Goal: Information Seeking & Learning: Compare options

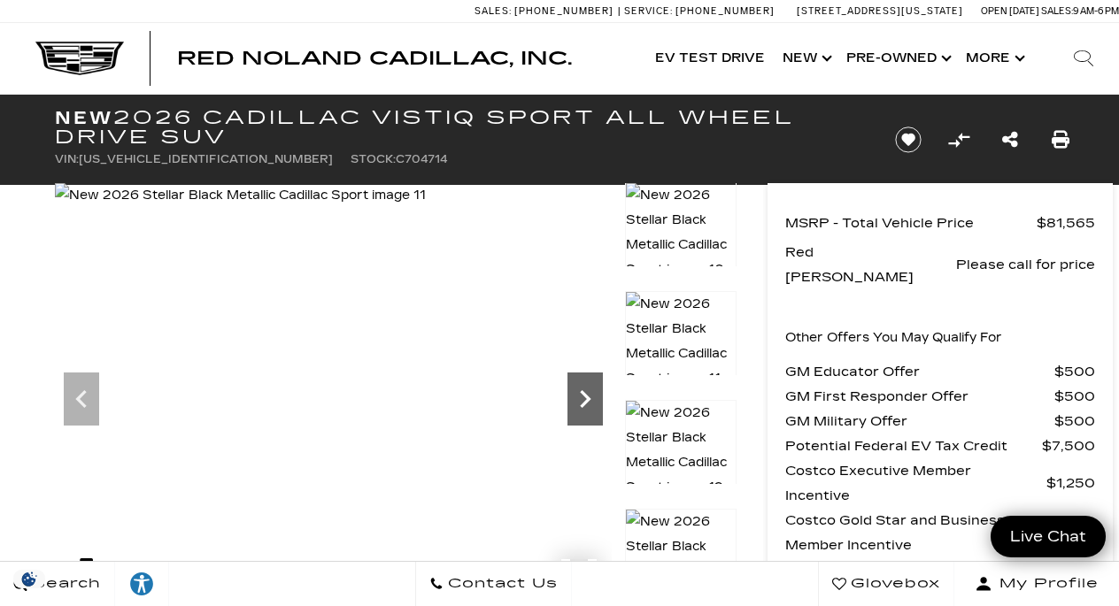
click at [590, 405] on icon "Next" at bounding box center [584, 399] width 35 height 35
click at [585, 397] on icon "Next" at bounding box center [585, 399] width 11 height 18
click at [428, 208] on img at bounding box center [242, 195] width 374 height 25
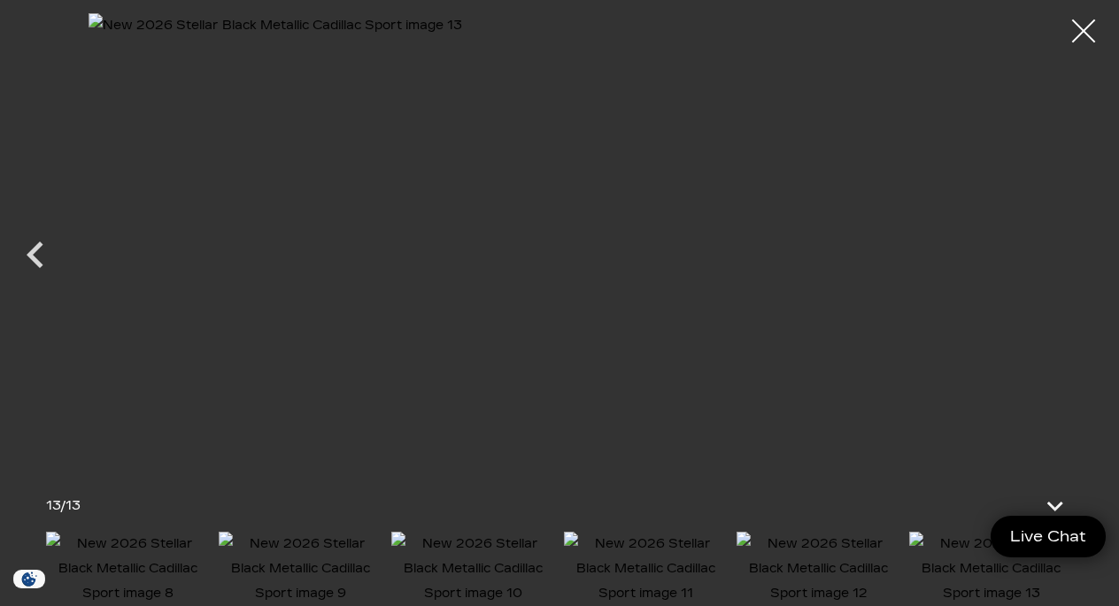
click at [1091, 29] on div at bounding box center [1083, 31] width 47 height 47
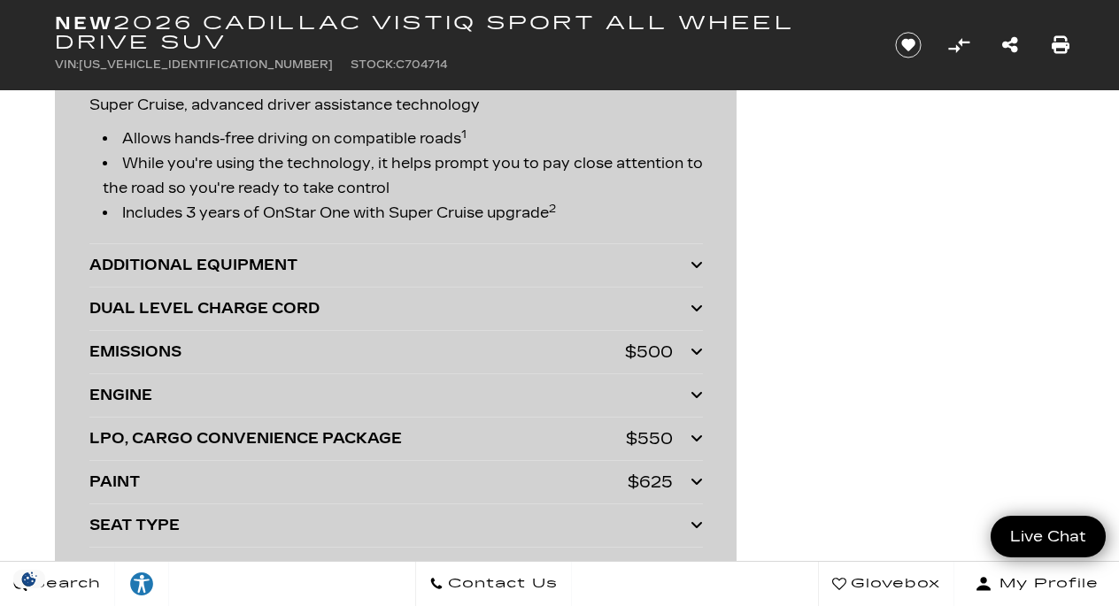
scroll to position [3933, 0]
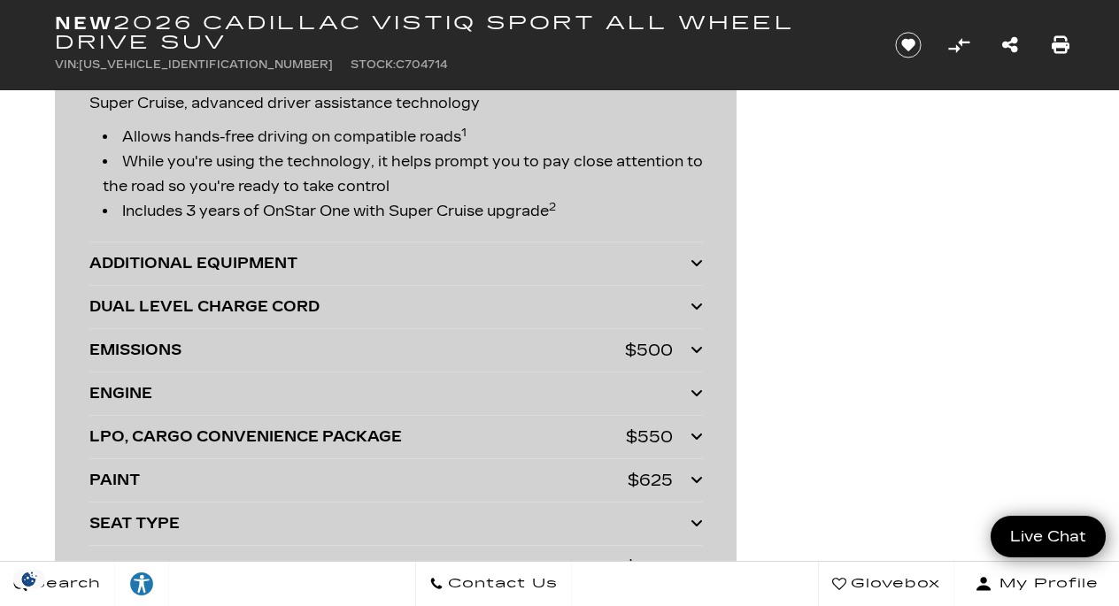
click at [690, 266] on icon at bounding box center [696, 263] width 12 height 14
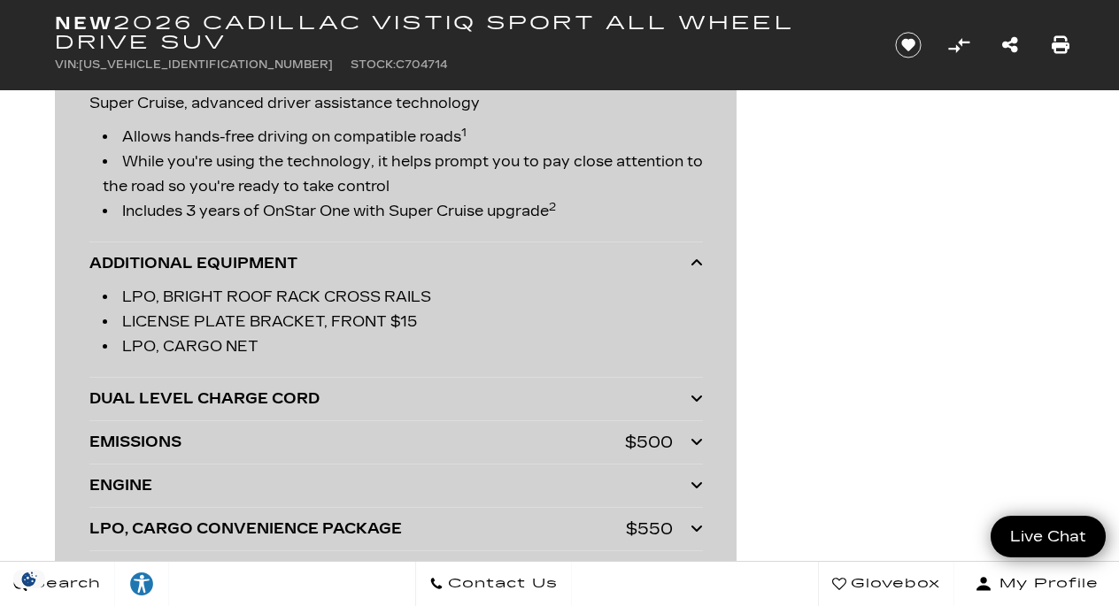
click at [693, 266] on icon at bounding box center [696, 263] width 12 height 14
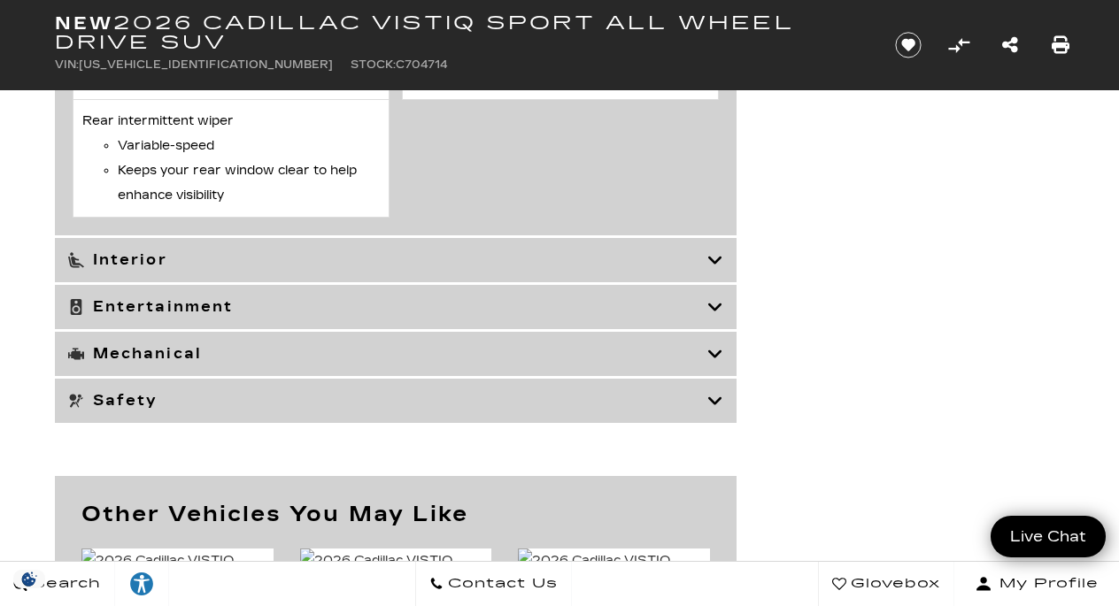
scroll to position [6752, 0]
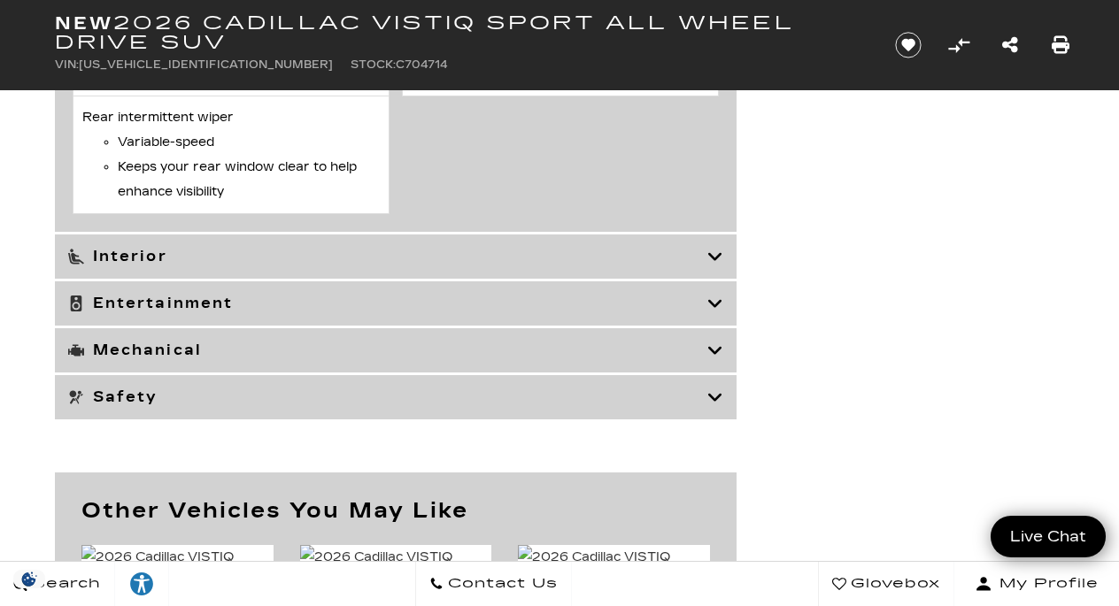
click at [719, 305] on icon at bounding box center [715, 304] width 16 height 18
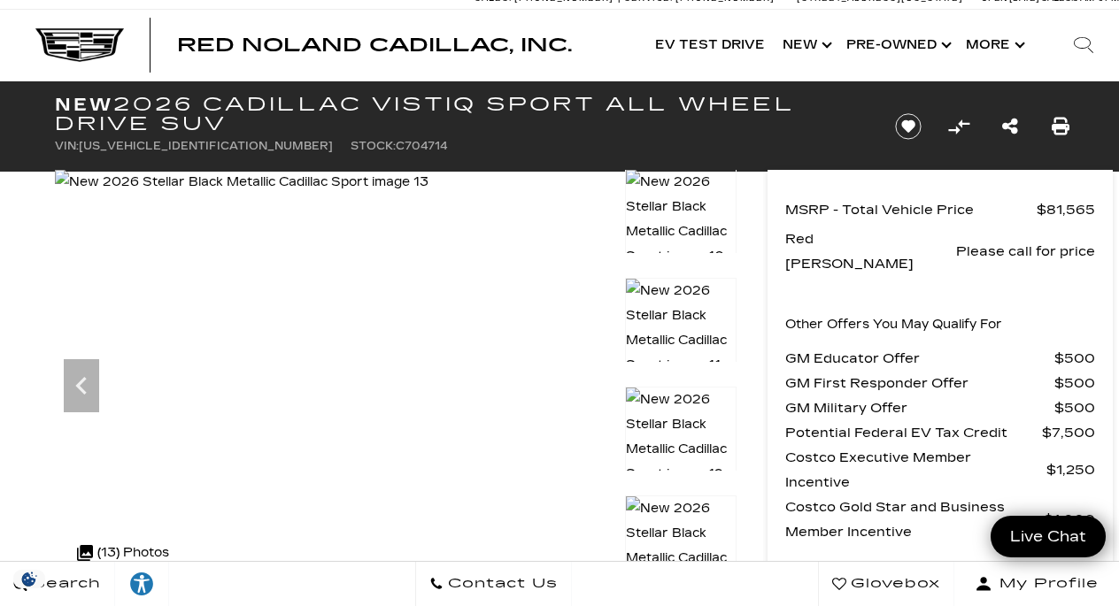
scroll to position [10, 0]
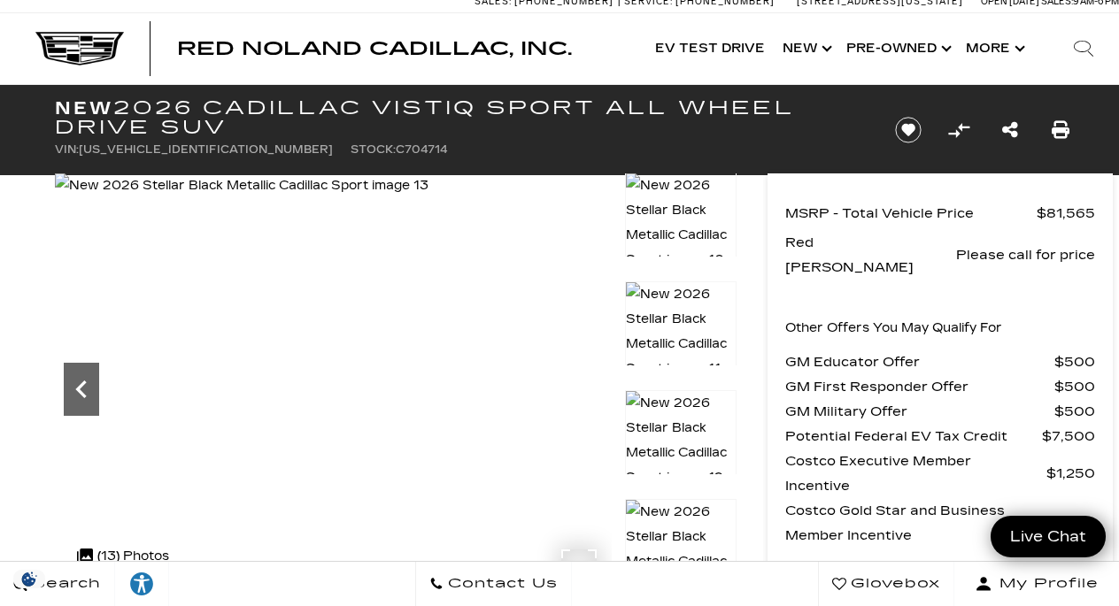
click at [88, 389] on icon "Previous" at bounding box center [81, 389] width 35 height 35
click at [586, 397] on icon "Next" at bounding box center [584, 389] width 35 height 35
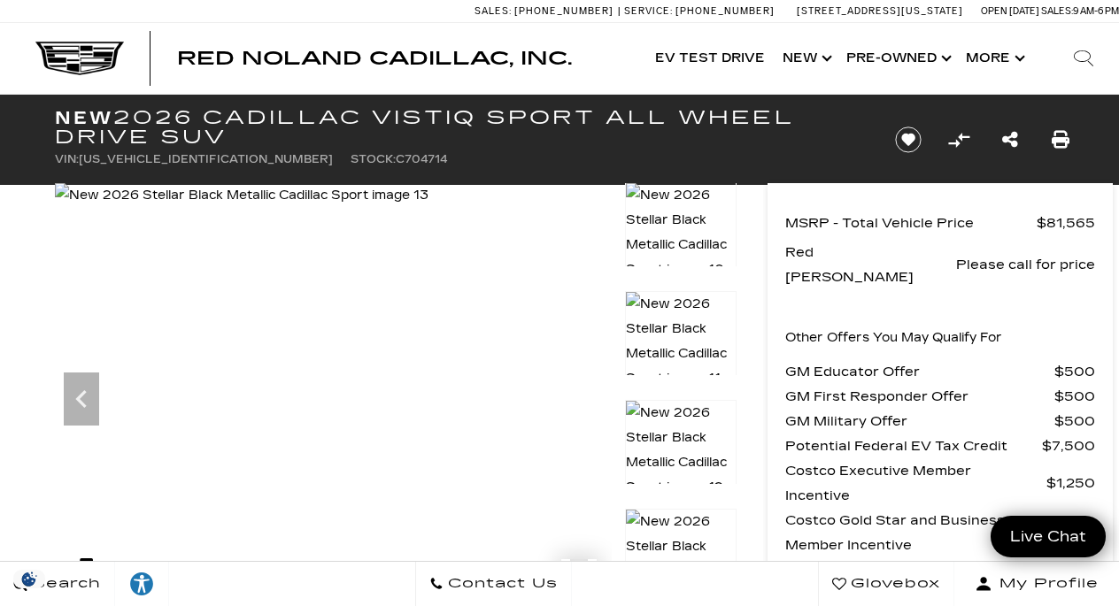
scroll to position [0, 0]
click at [86, 397] on icon "Previous" at bounding box center [81, 399] width 35 height 35
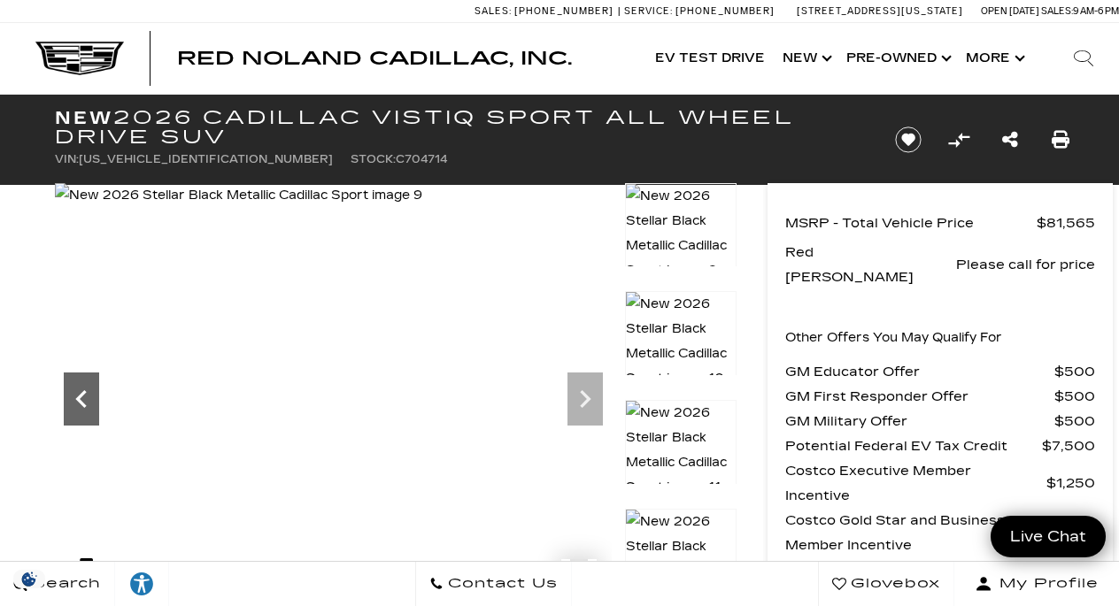
click at [86, 397] on icon "Previous" at bounding box center [81, 399] width 35 height 35
click at [87, 397] on icon "Previous" at bounding box center [81, 399] width 35 height 35
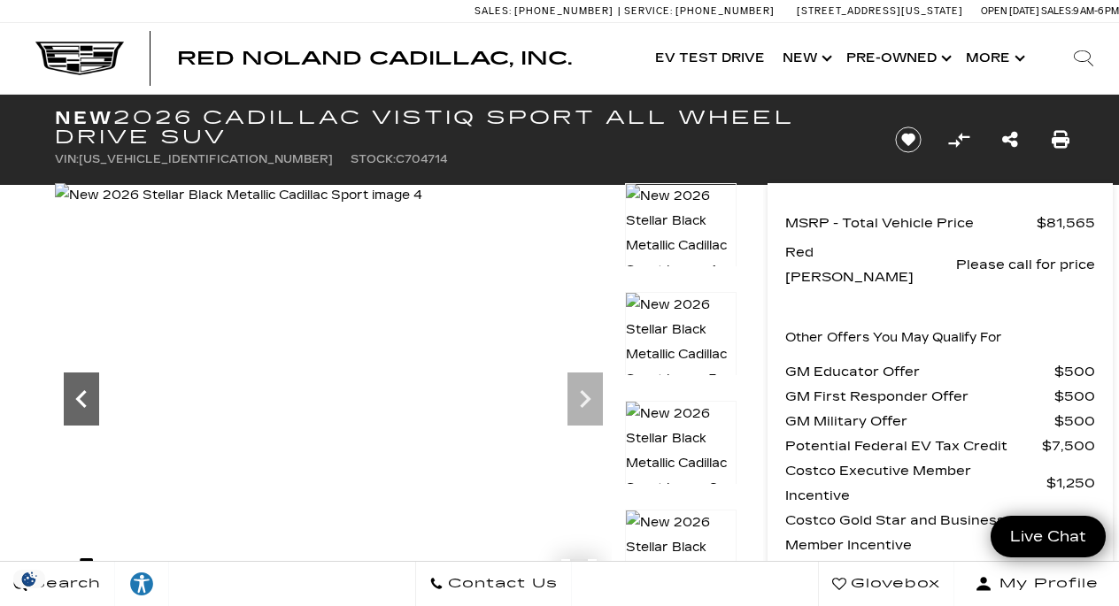
click at [87, 397] on icon "Previous" at bounding box center [81, 399] width 35 height 35
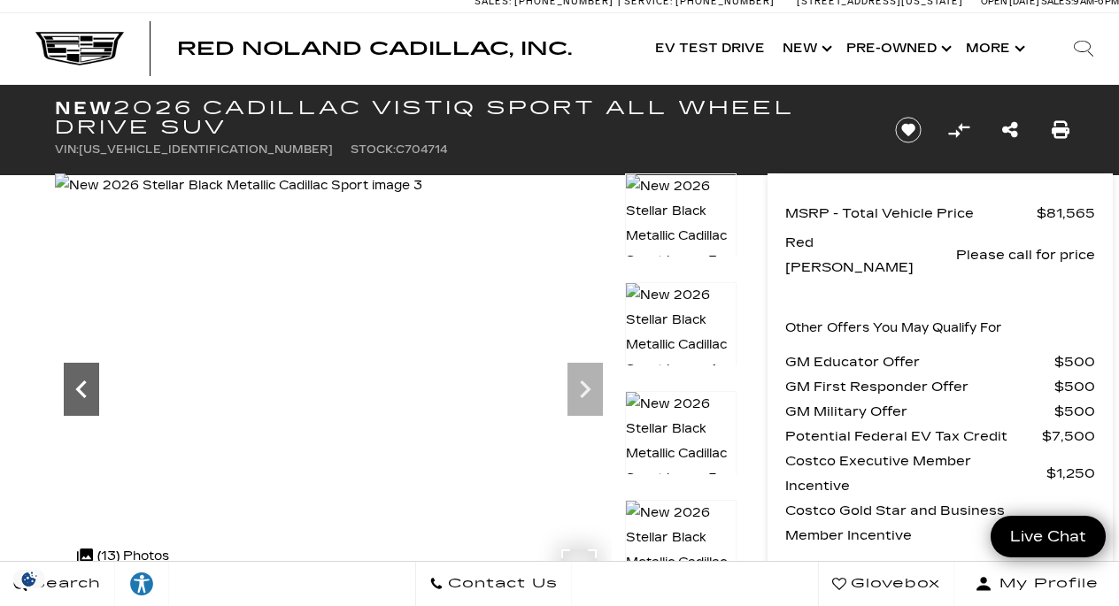
scroll to position [11, 0]
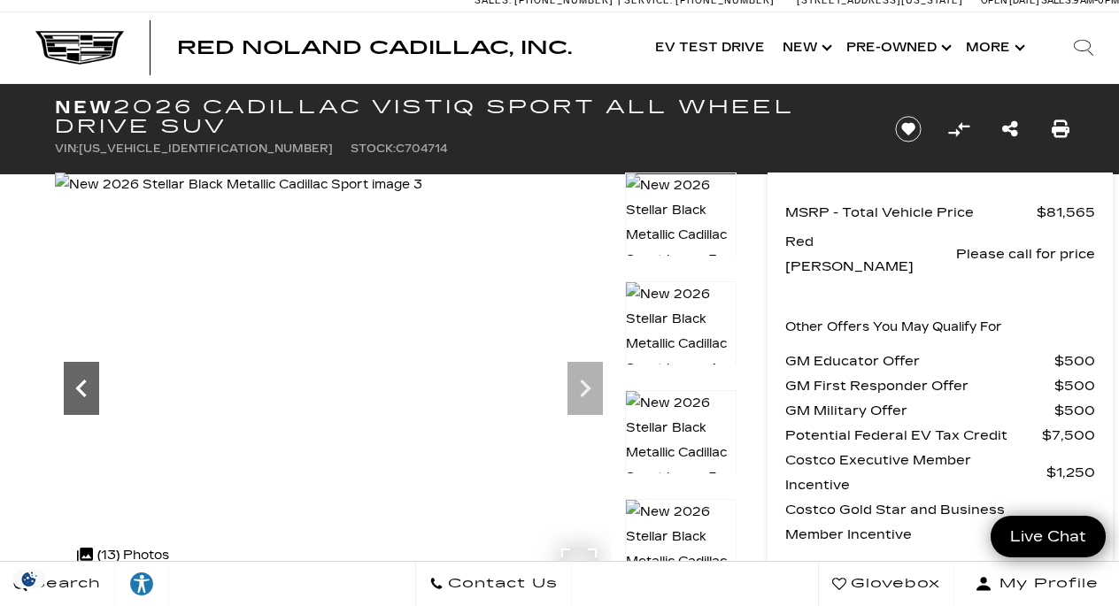
click at [84, 394] on icon "Previous" at bounding box center [80, 389] width 11 height 18
click at [584, 397] on icon "Next" at bounding box center [584, 388] width 35 height 35
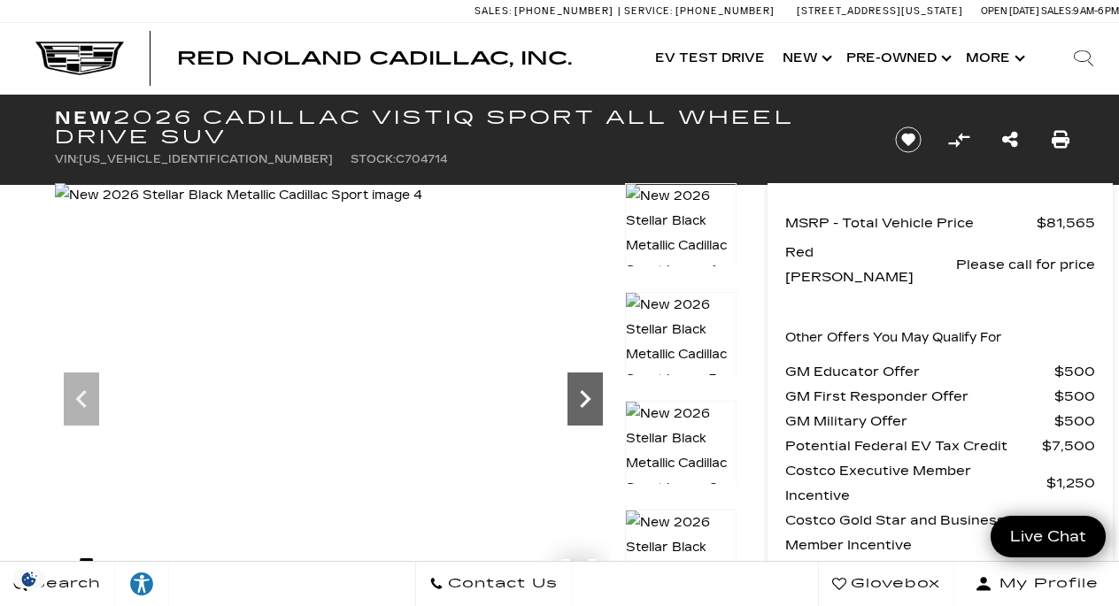
scroll to position [0, 0]
click at [584, 397] on icon "Next" at bounding box center [584, 399] width 35 height 35
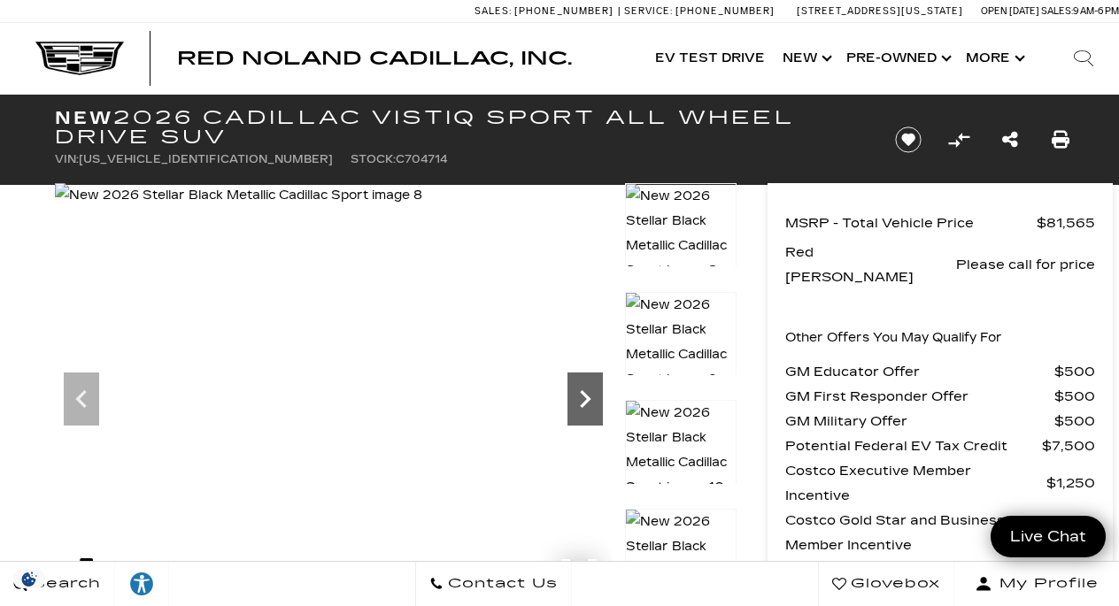
click at [584, 397] on icon "Next" at bounding box center [584, 399] width 35 height 35
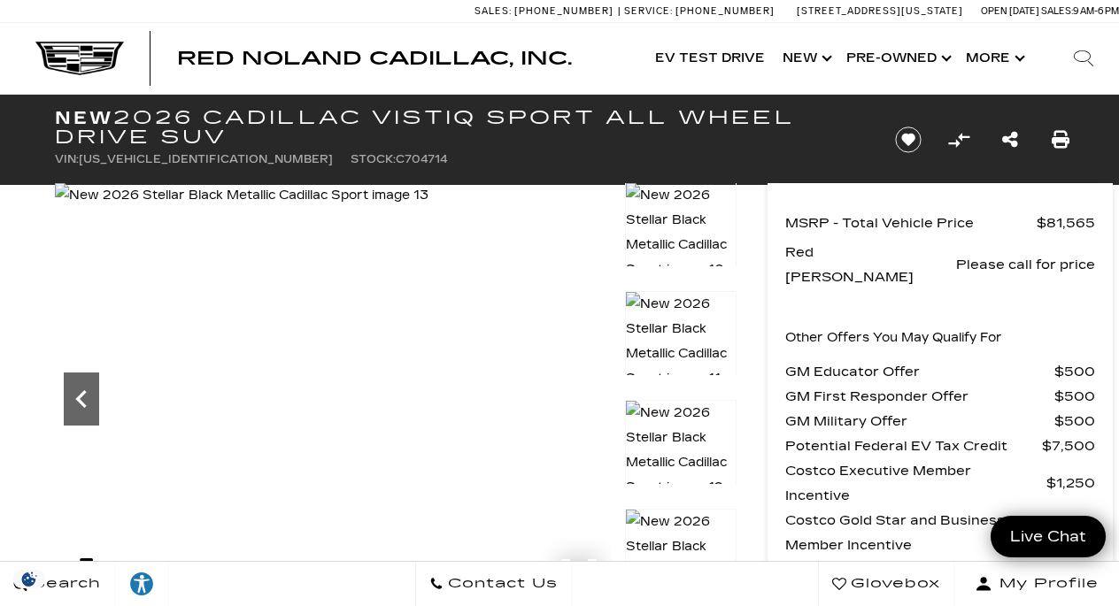
click at [87, 396] on icon "Previous" at bounding box center [81, 399] width 35 height 35
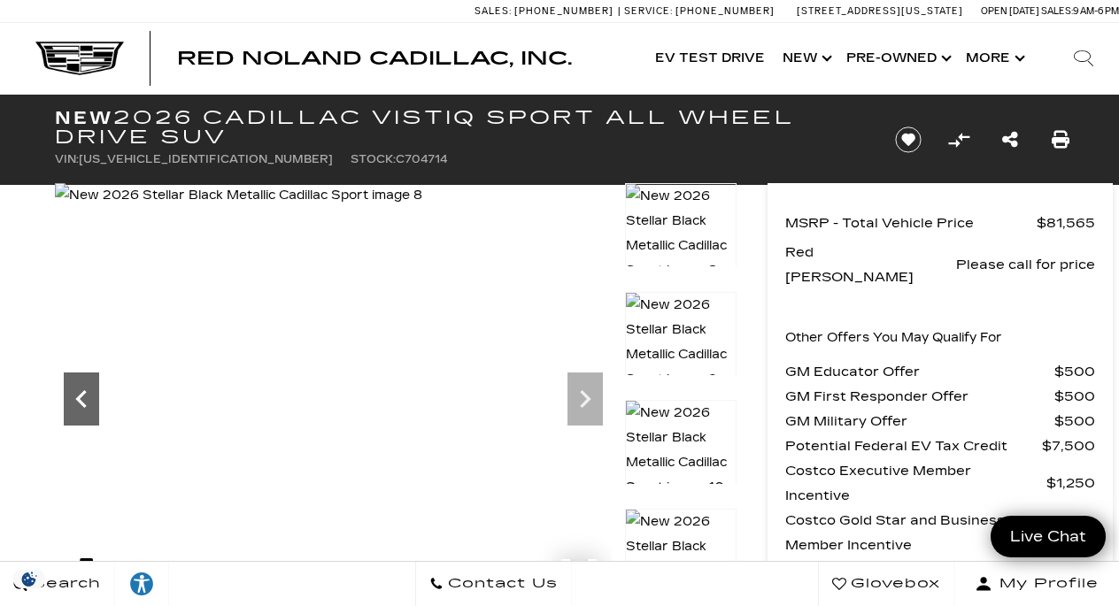
click at [87, 396] on icon "Previous" at bounding box center [81, 399] width 35 height 35
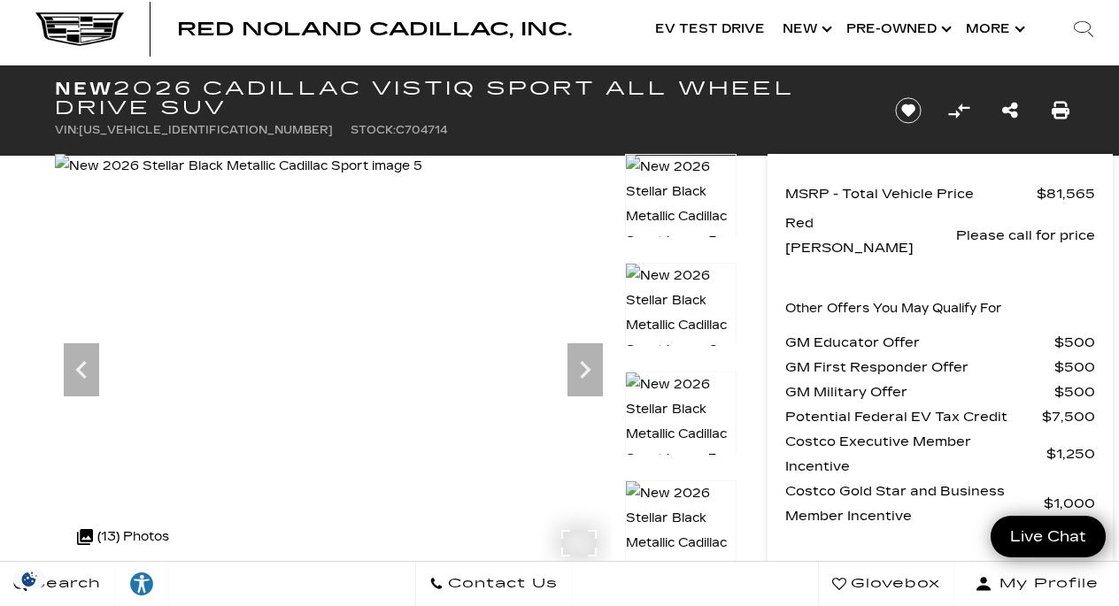
scroll to position [27, 0]
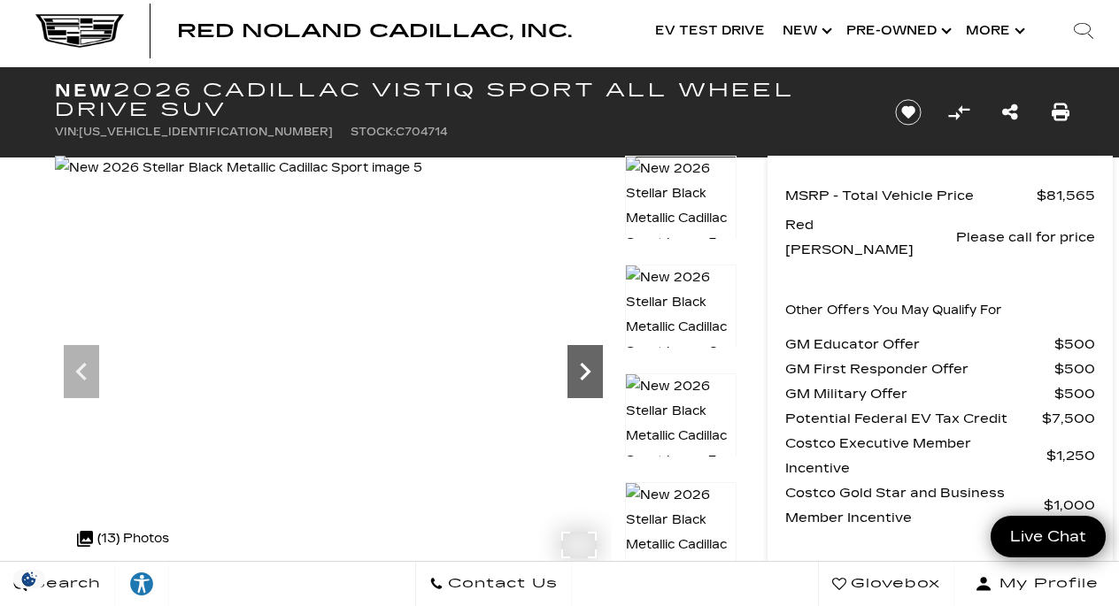
click at [589, 371] on icon "Next" at bounding box center [585, 372] width 11 height 18
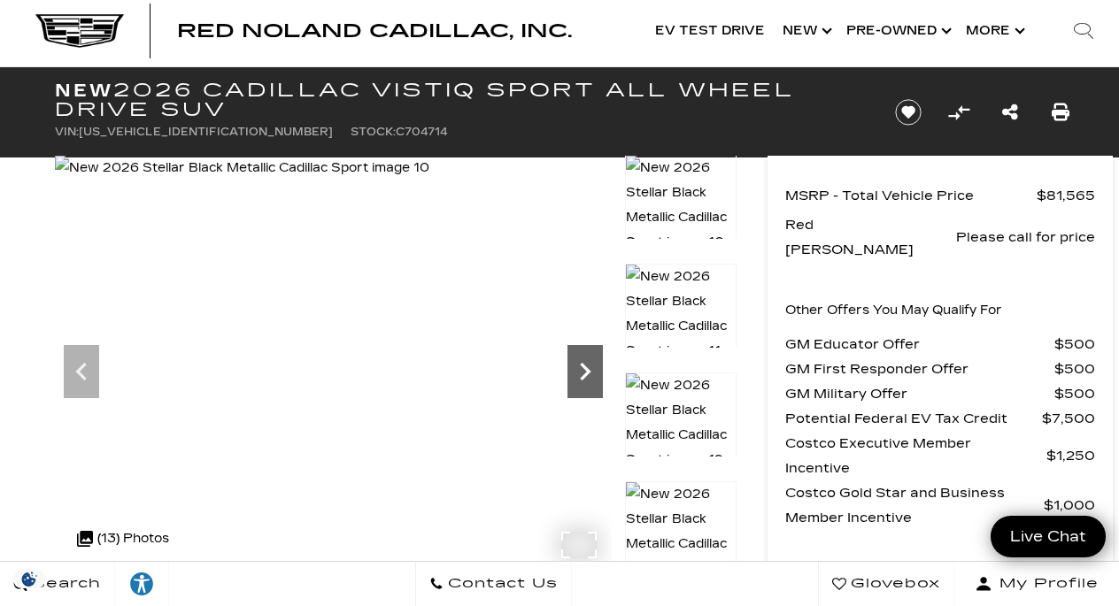
click at [589, 371] on icon "Next" at bounding box center [585, 372] width 11 height 18
click at [89, 374] on icon "Previous" at bounding box center [81, 371] width 35 height 35
click at [78, 373] on icon "Previous" at bounding box center [80, 372] width 11 height 18
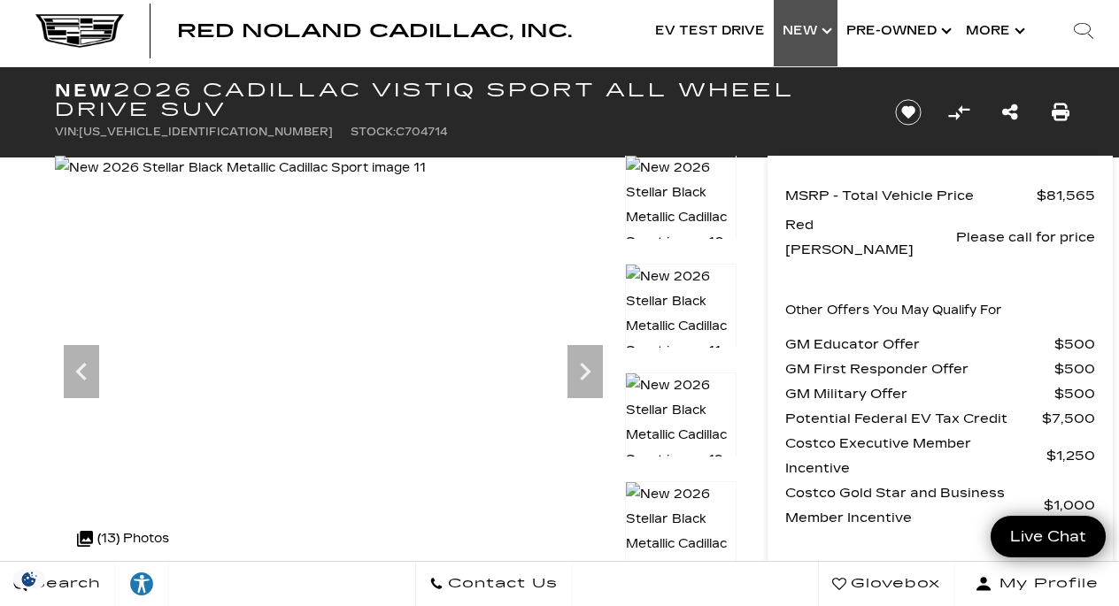
click at [807, 31] on link "Show New" at bounding box center [806, 31] width 64 height 71
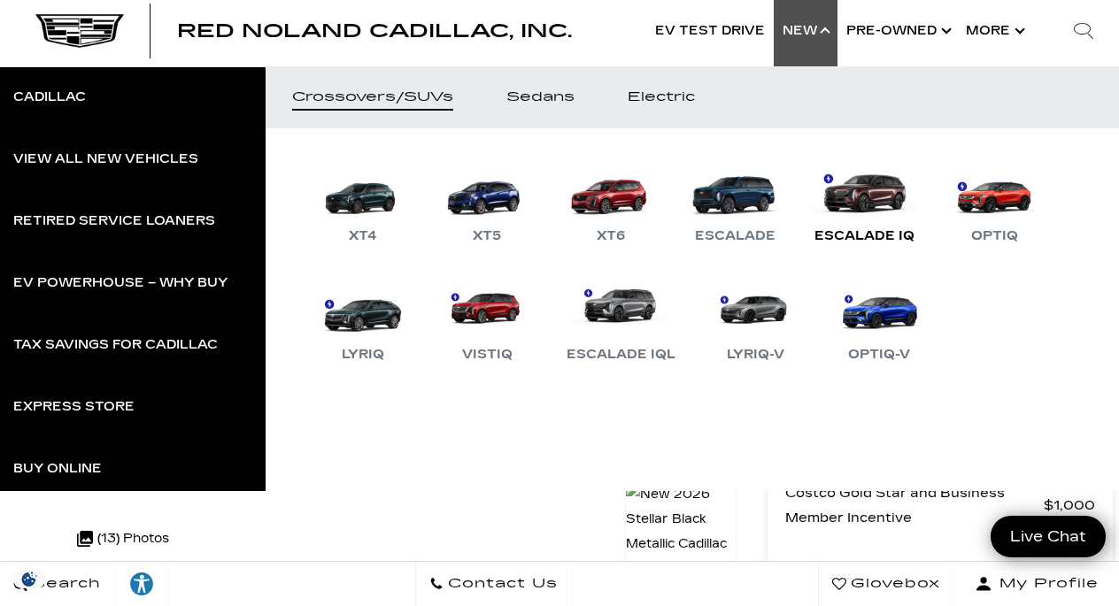
click at [855, 207] on link "Escalade IQ" at bounding box center [865, 201] width 118 height 92
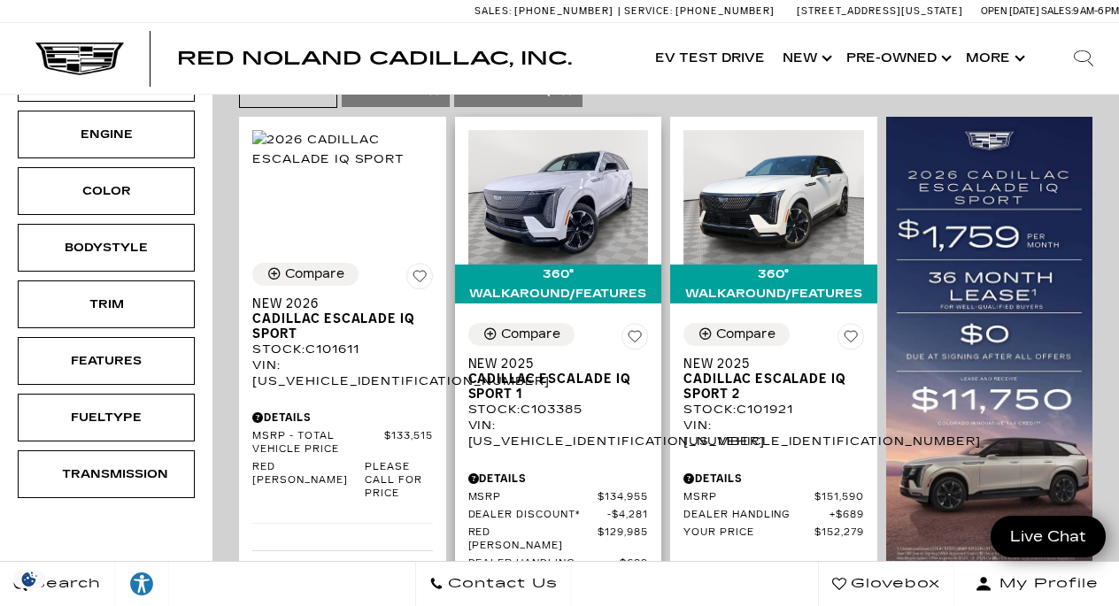
scroll to position [361, 0]
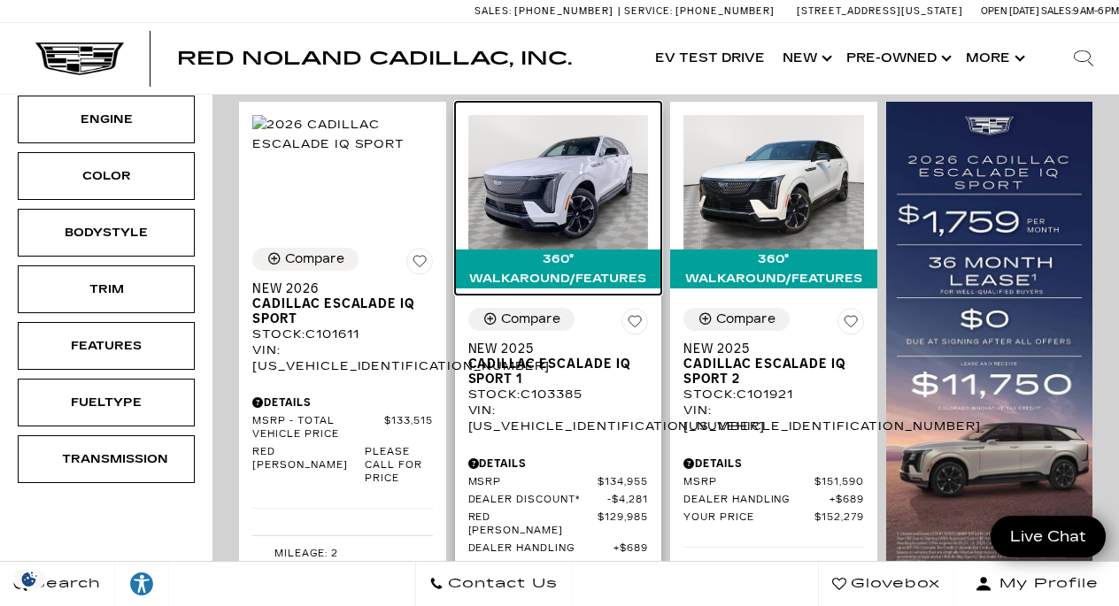
click at [581, 184] on img at bounding box center [558, 182] width 181 height 135
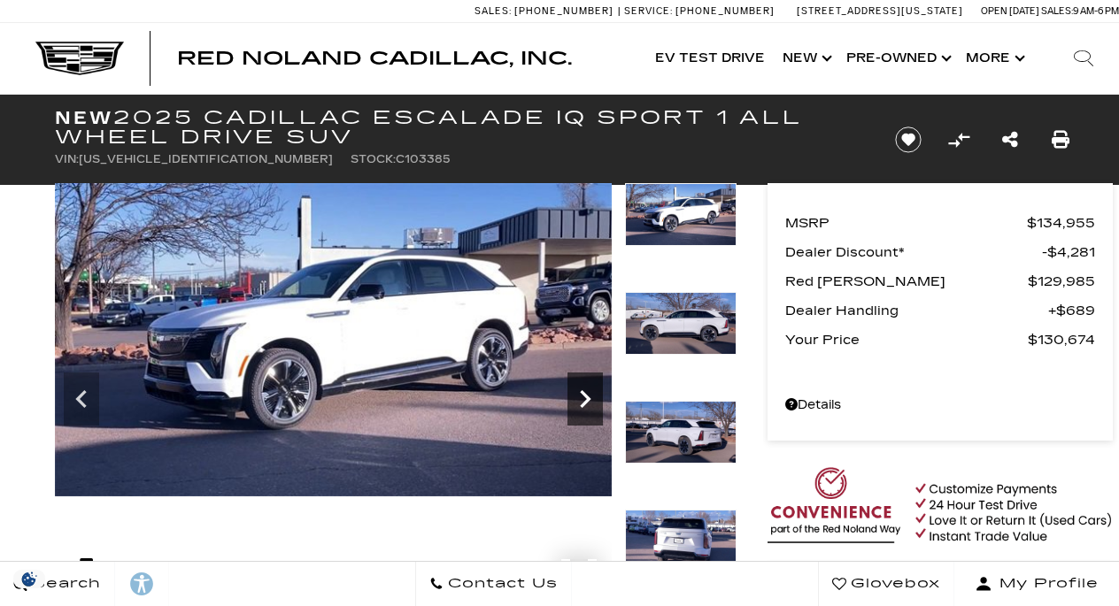
click at [585, 390] on icon "Next" at bounding box center [585, 399] width 11 height 18
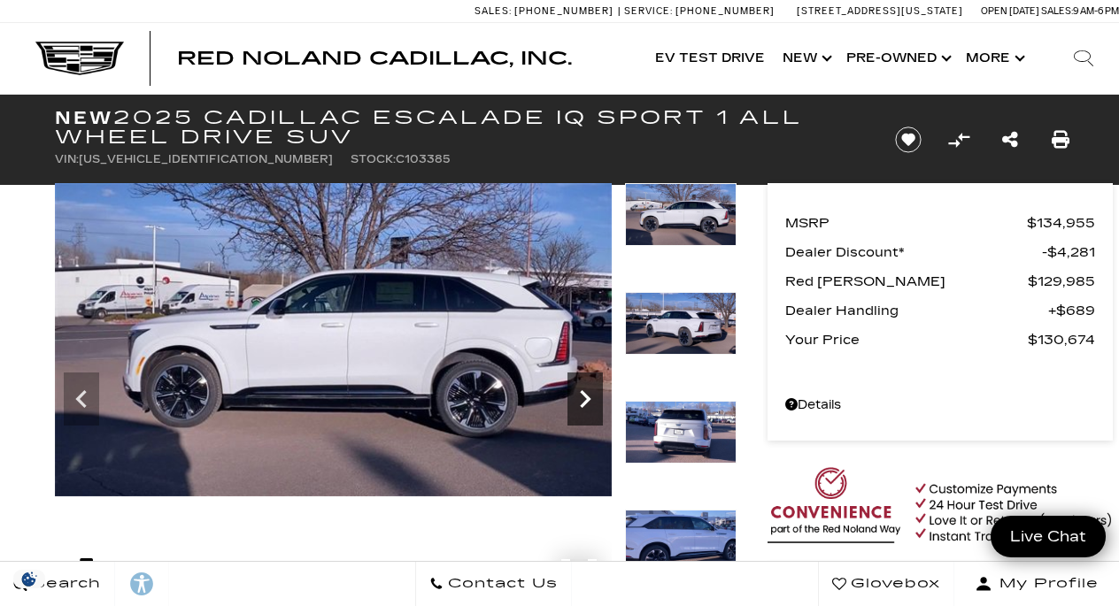
click at [585, 390] on icon "Next" at bounding box center [585, 399] width 11 height 18
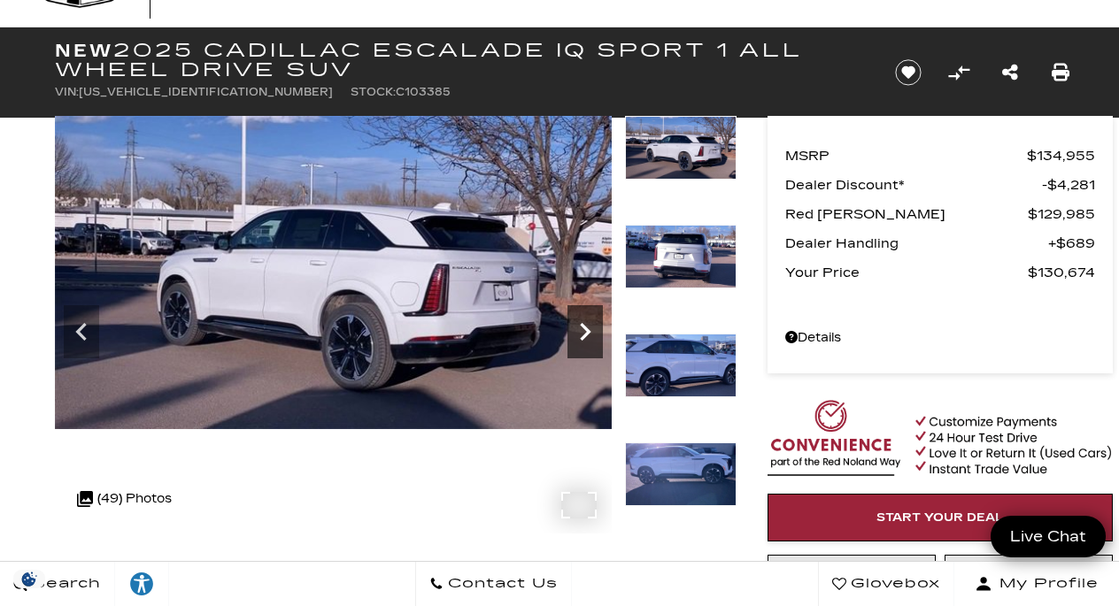
click at [585, 336] on icon "Next" at bounding box center [585, 332] width 11 height 18
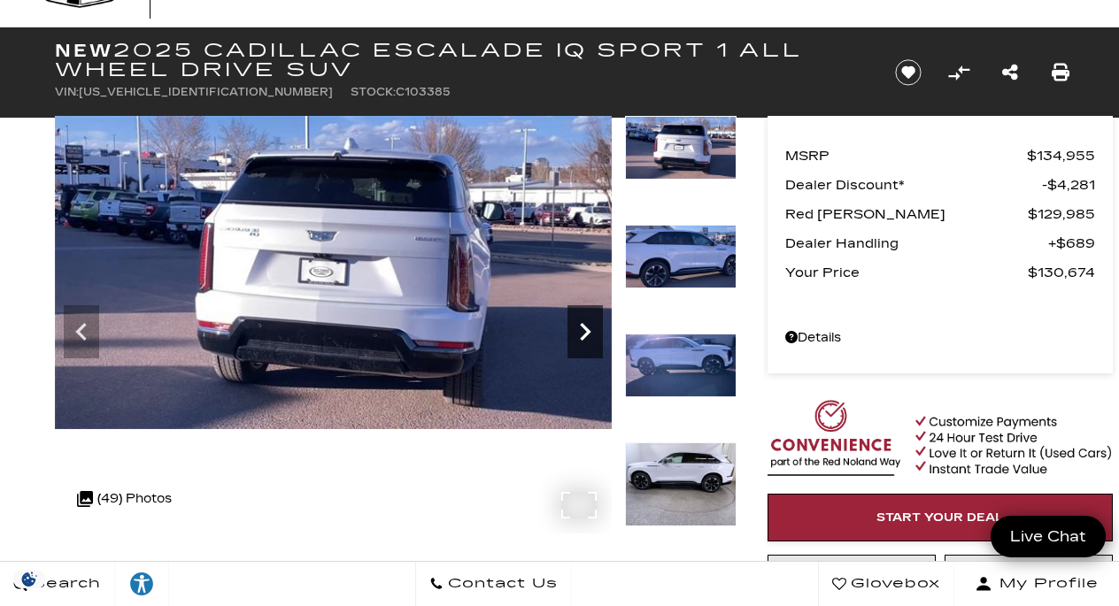
click at [585, 336] on icon "Next" at bounding box center [585, 332] width 11 height 18
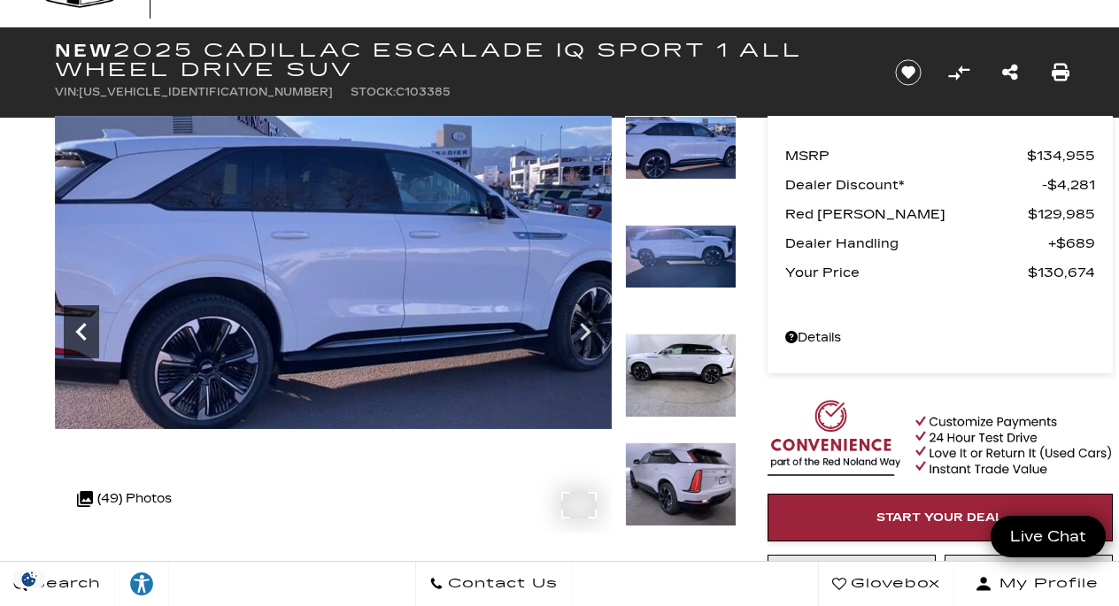
click at [84, 339] on icon "Previous" at bounding box center [80, 332] width 11 height 18
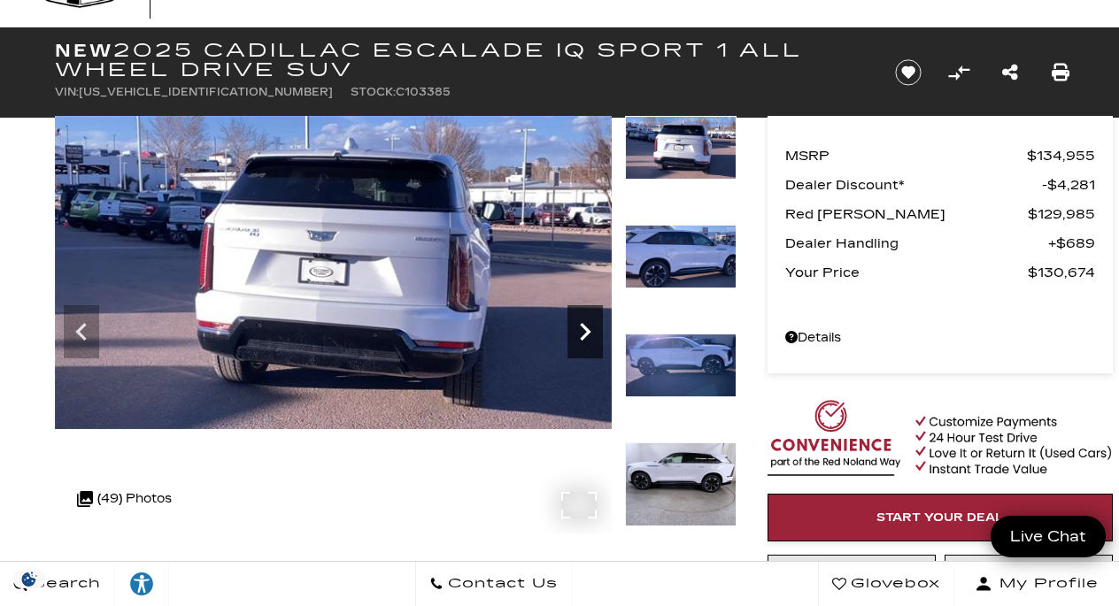
click at [582, 327] on icon "Next" at bounding box center [584, 331] width 35 height 35
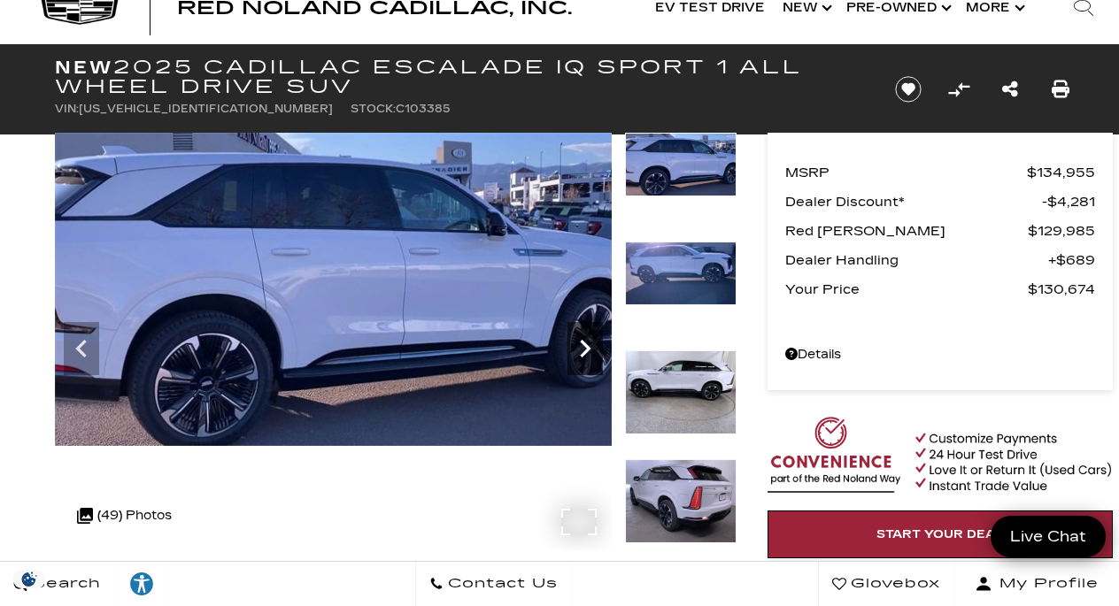
scroll to position [46, 0]
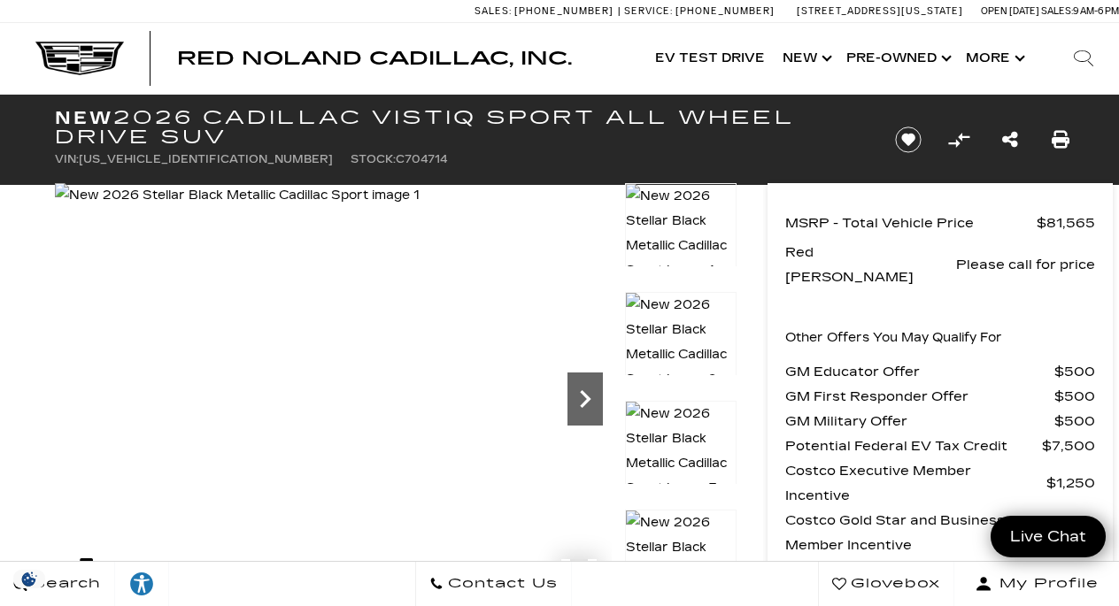
click at [585, 397] on icon "Next" at bounding box center [585, 399] width 11 height 18
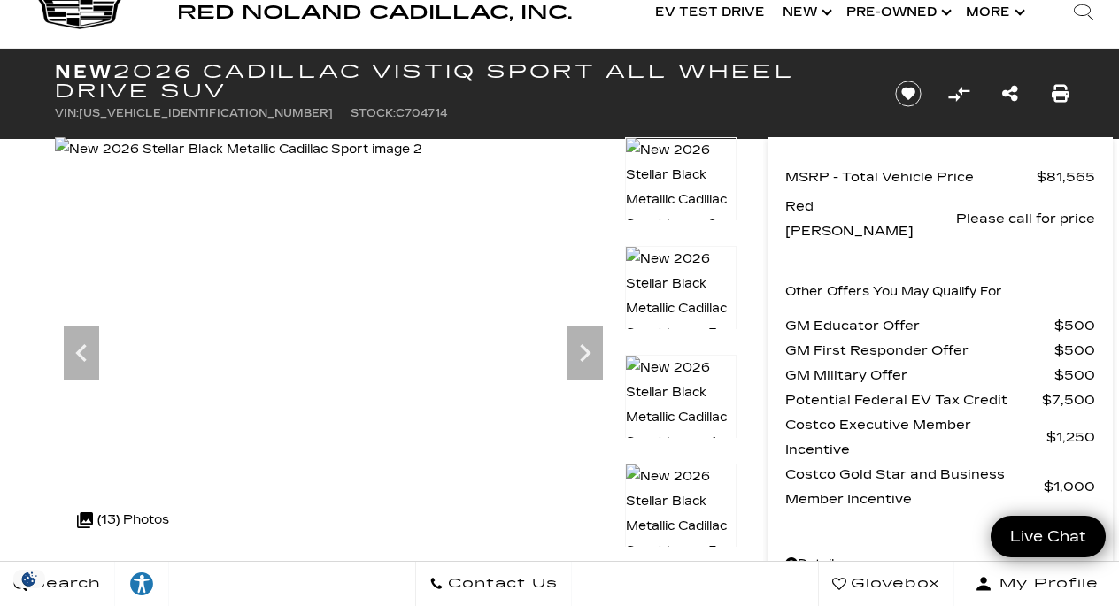
scroll to position [44, 0]
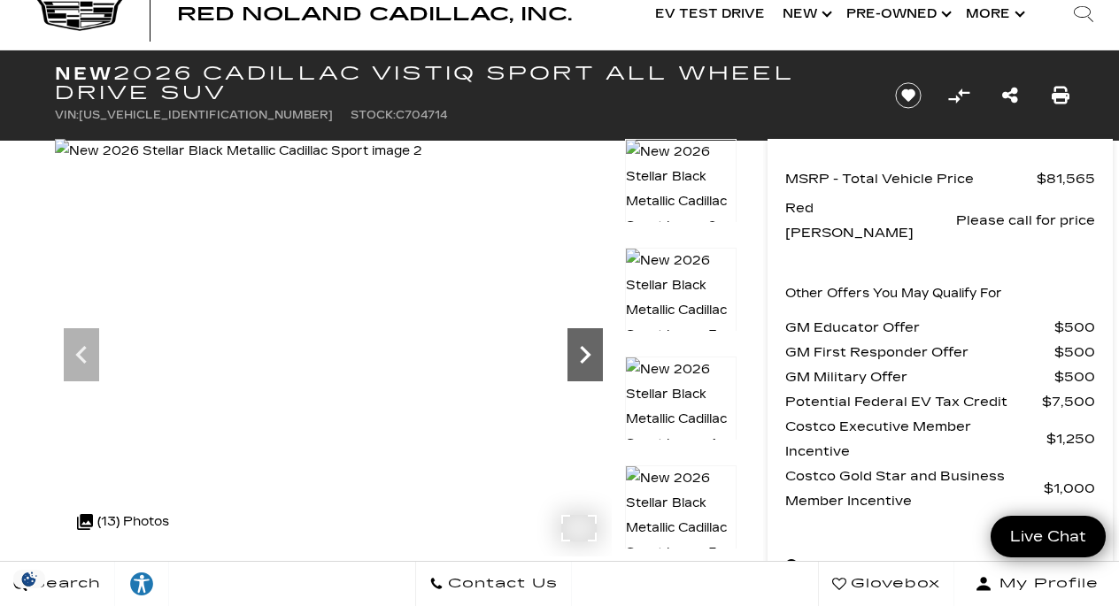
click at [590, 354] on icon "Next" at bounding box center [584, 354] width 35 height 35
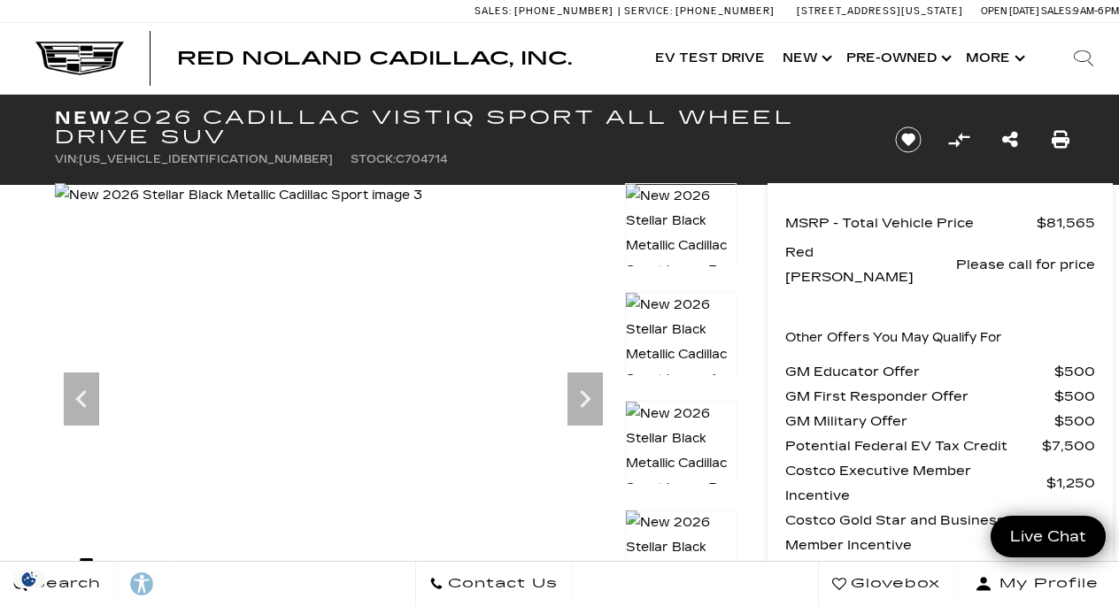
click at [667, 437] on img at bounding box center [681, 451] width 112 height 101
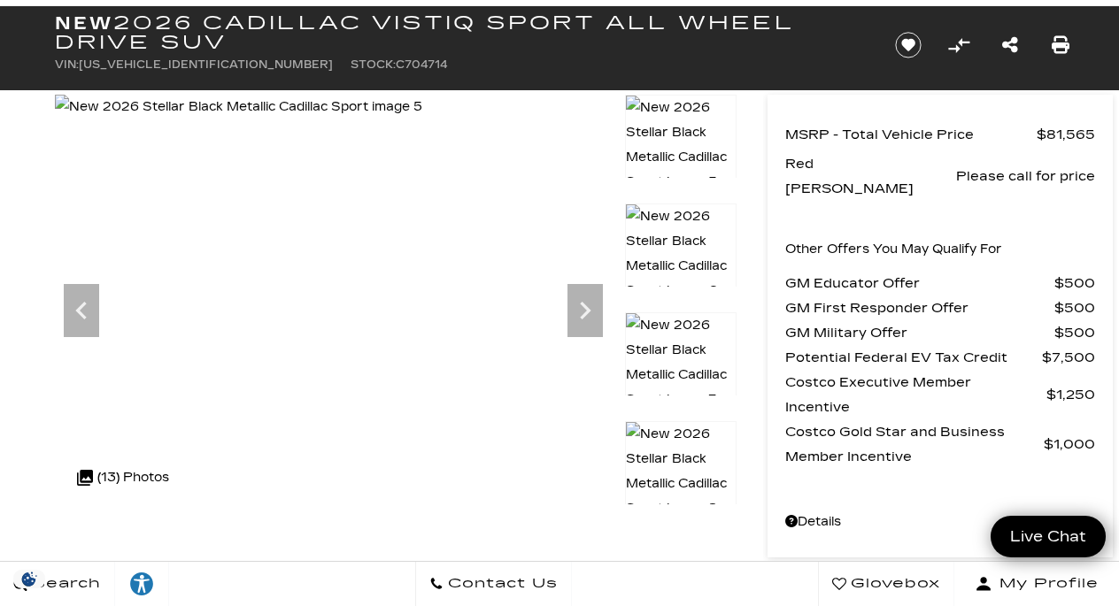
scroll to position [104, 0]
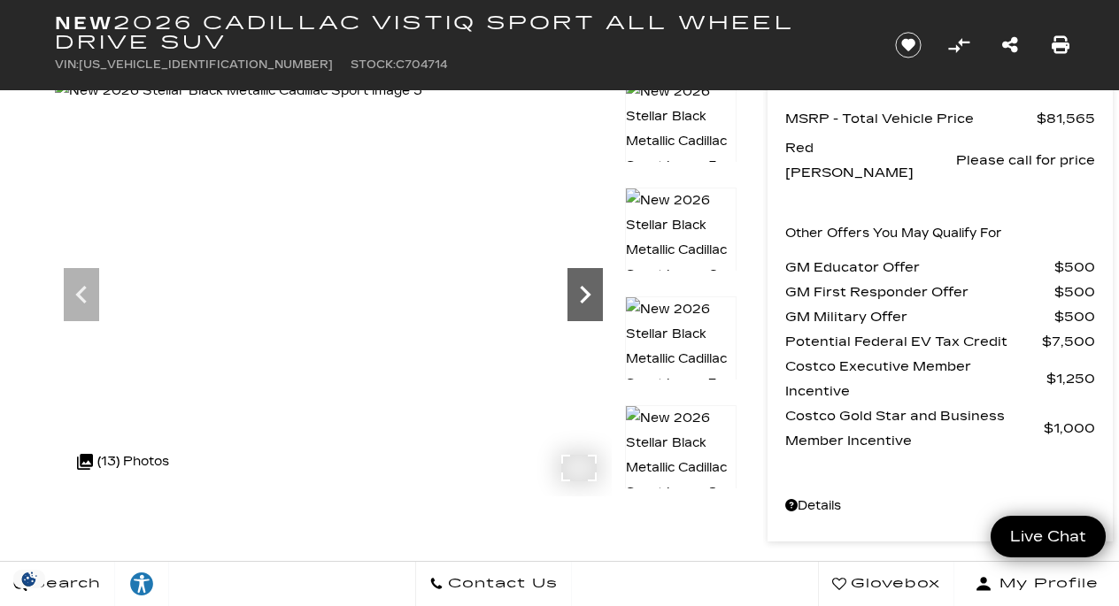
click at [588, 294] on icon "Next" at bounding box center [585, 295] width 11 height 18
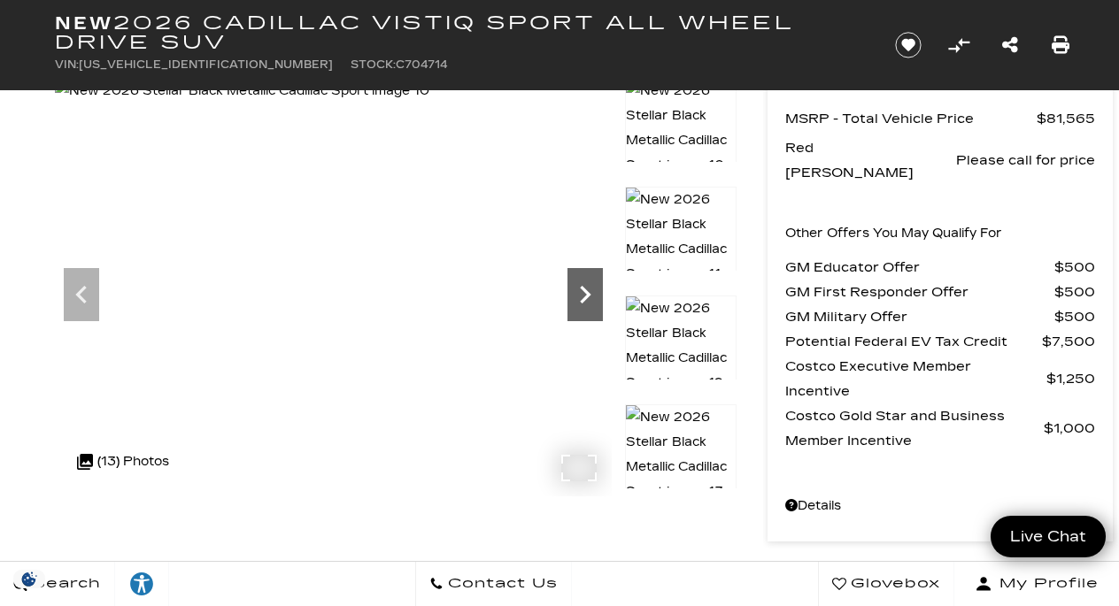
click at [588, 294] on icon "Next" at bounding box center [585, 295] width 11 height 18
click at [588, 291] on icon "Next" at bounding box center [584, 294] width 35 height 35
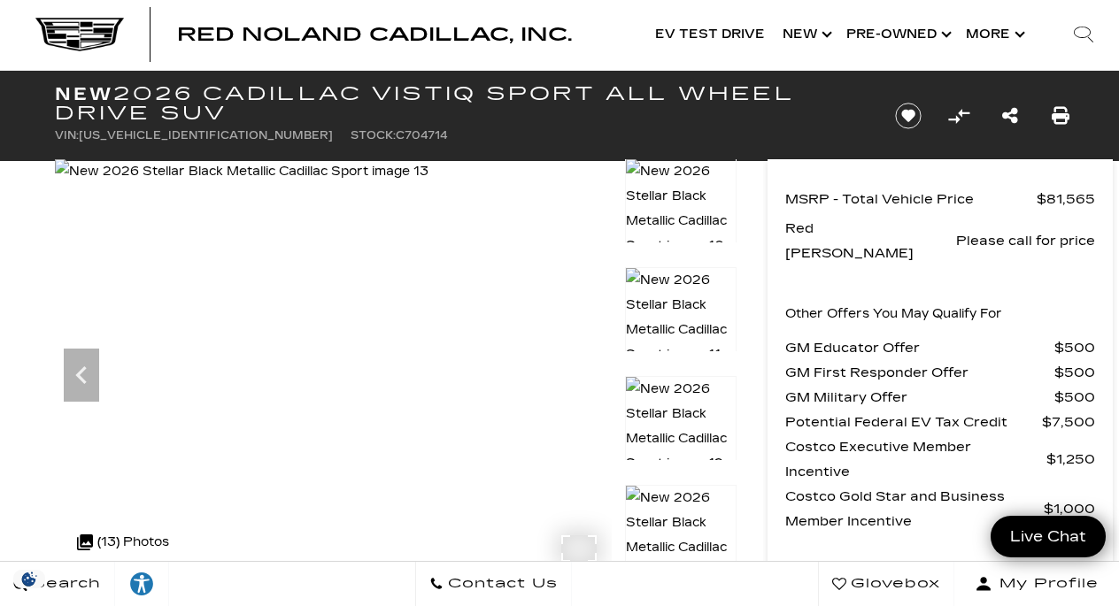
scroll to position [39, 0]
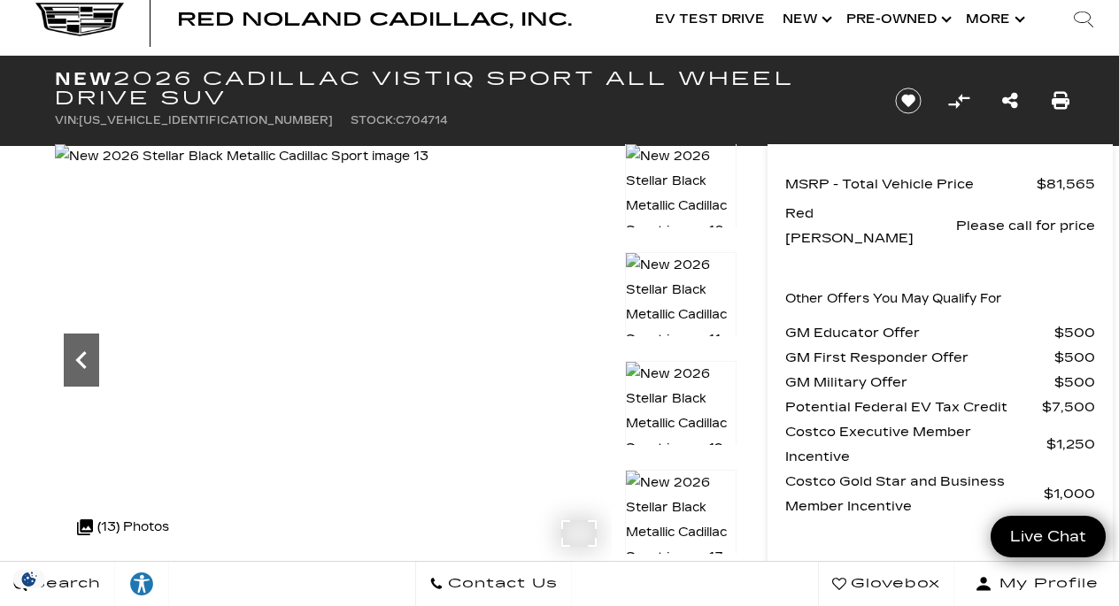
click at [88, 356] on icon "Previous" at bounding box center [81, 360] width 35 height 35
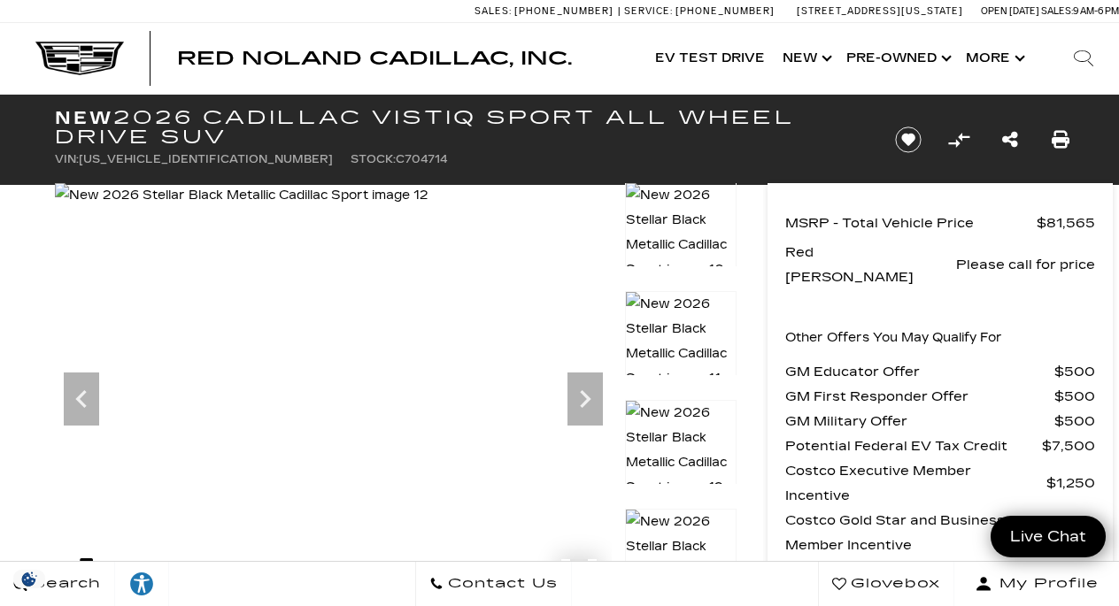
scroll to position [0, 0]
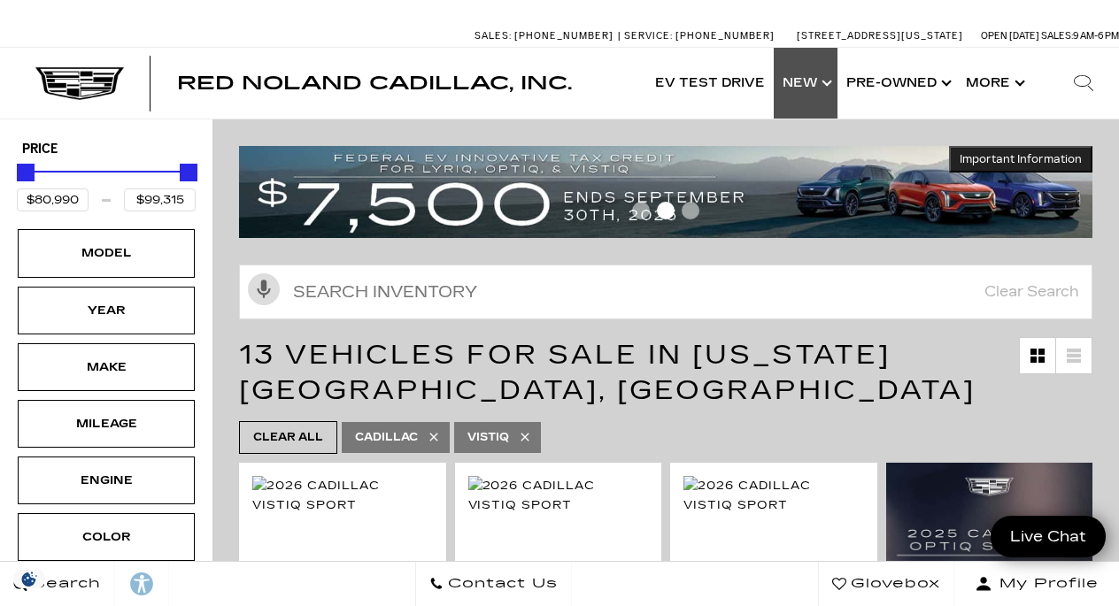
click at [804, 97] on link "Show New" at bounding box center [806, 83] width 64 height 71
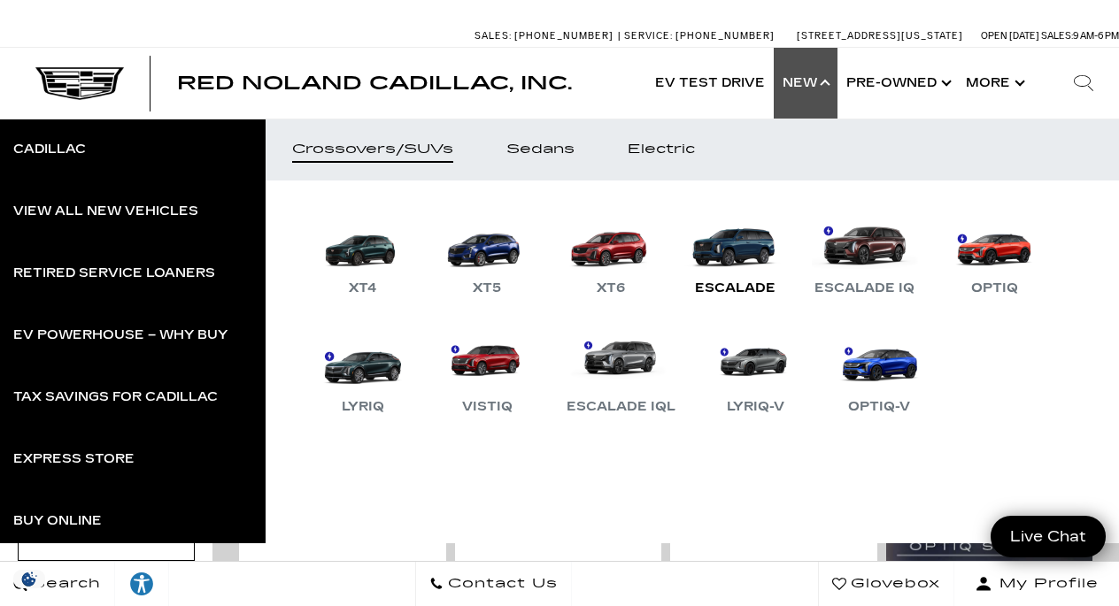
click at [746, 243] on link "Escalade" at bounding box center [735, 253] width 106 height 92
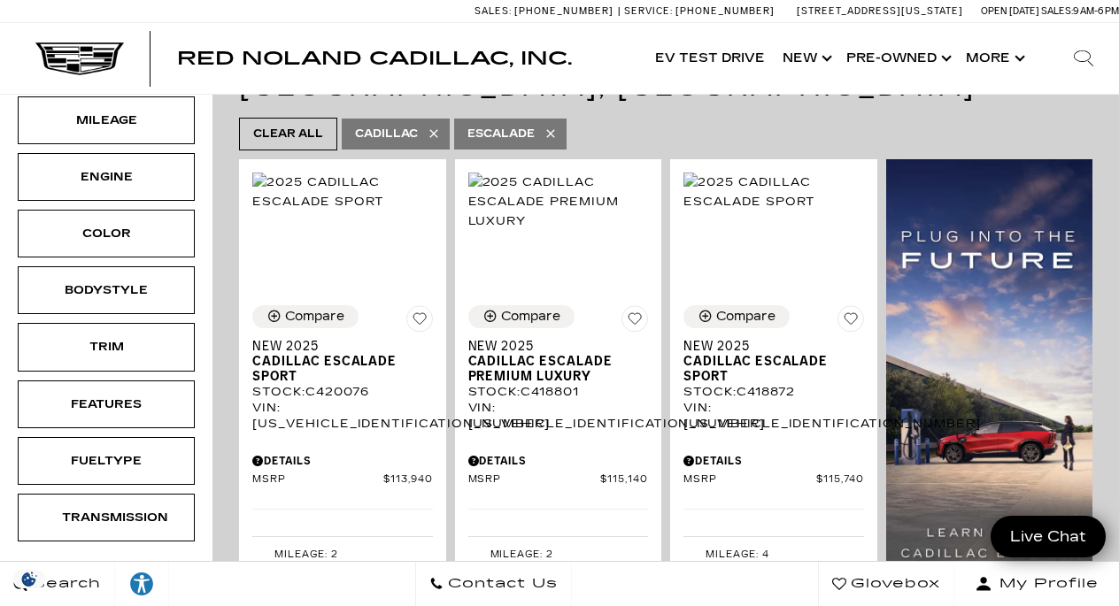
scroll to position [400, 0]
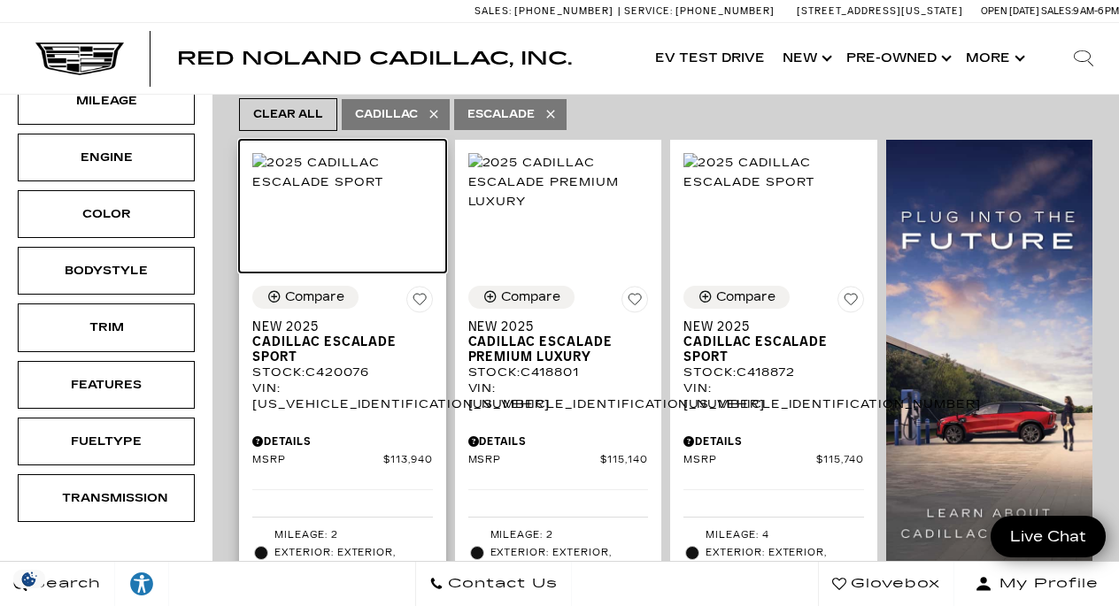
click at [341, 192] on img at bounding box center [342, 172] width 181 height 39
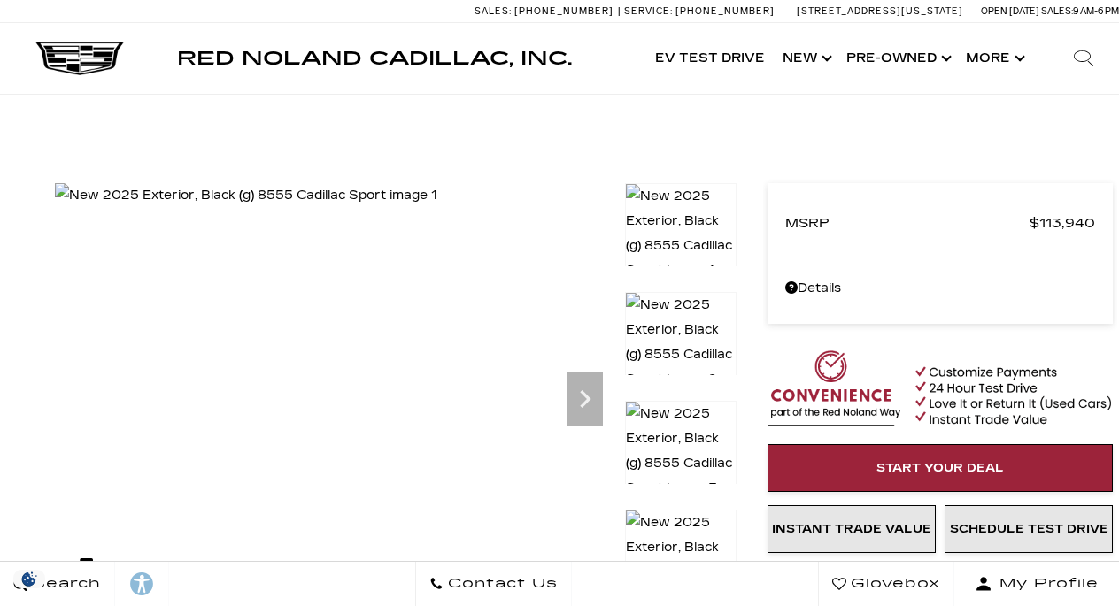
scroll to position [9506, 0]
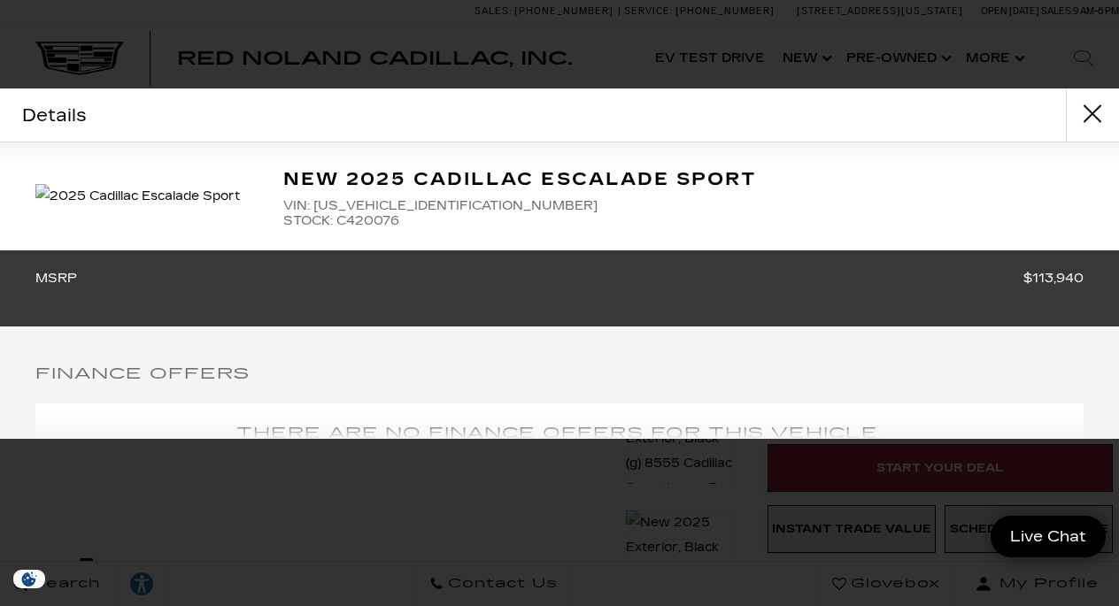
scroll to position [0, 0]
click at [1099, 116] on button "close" at bounding box center [1092, 115] width 53 height 53
